Goal: Information Seeking & Learning: Check status

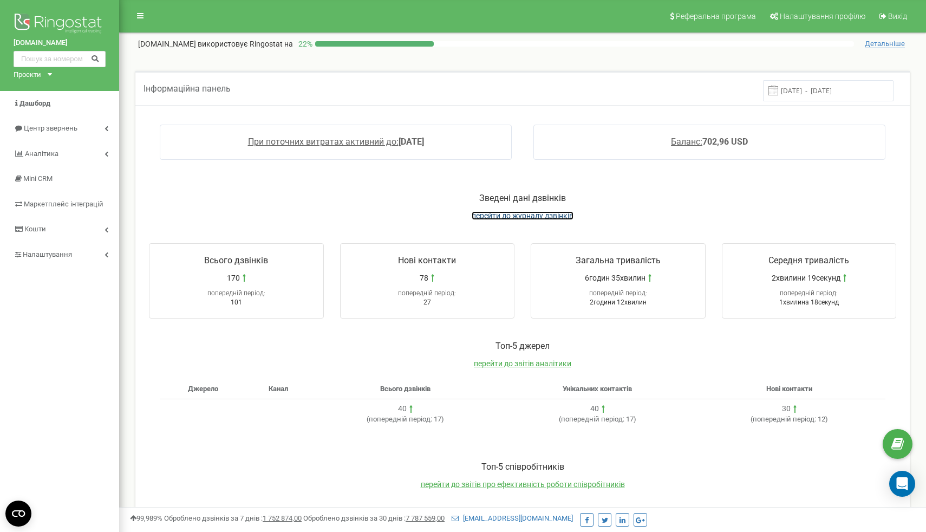
click at [539, 214] on span "перейти до журналу дзвінків" at bounding box center [523, 215] width 102 height 9
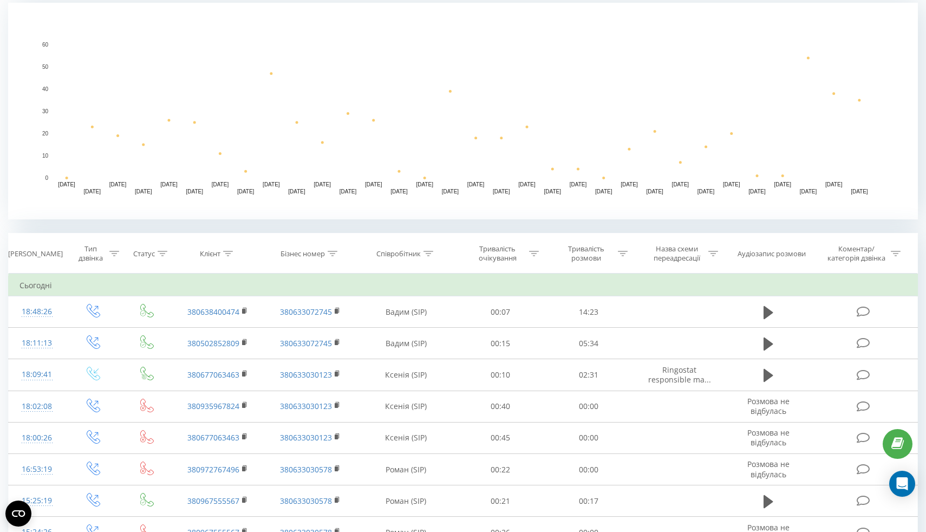
scroll to position [375, 0]
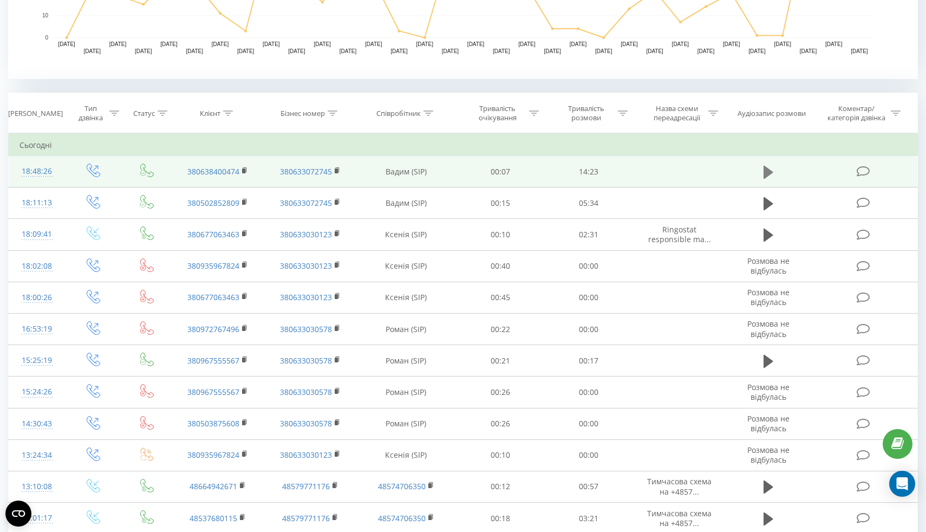
click at [763, 170] on icon at bounding box center [768, 171] width 10 height 13
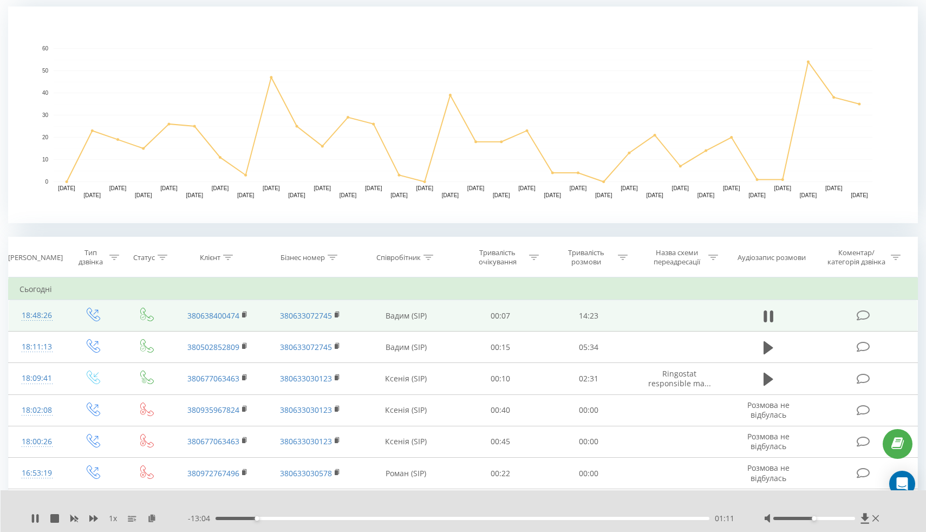
scroll to position [253, 0]
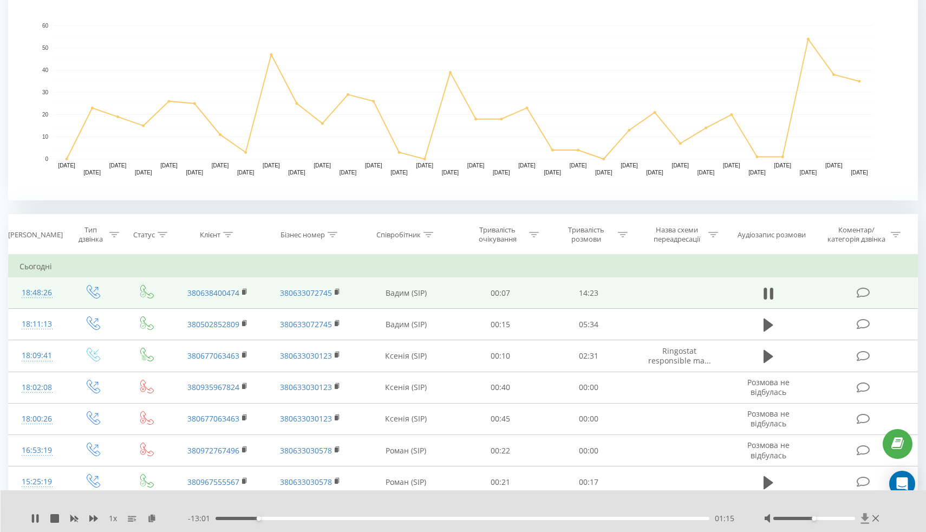
click at [865, 519] on icon at bounding box center [864, 518] width 8 height 10
click at [765, 289] on icon at bounding box center [764, 293] width 3 height 12
